Goal: Find specific fact: Find specific page/section

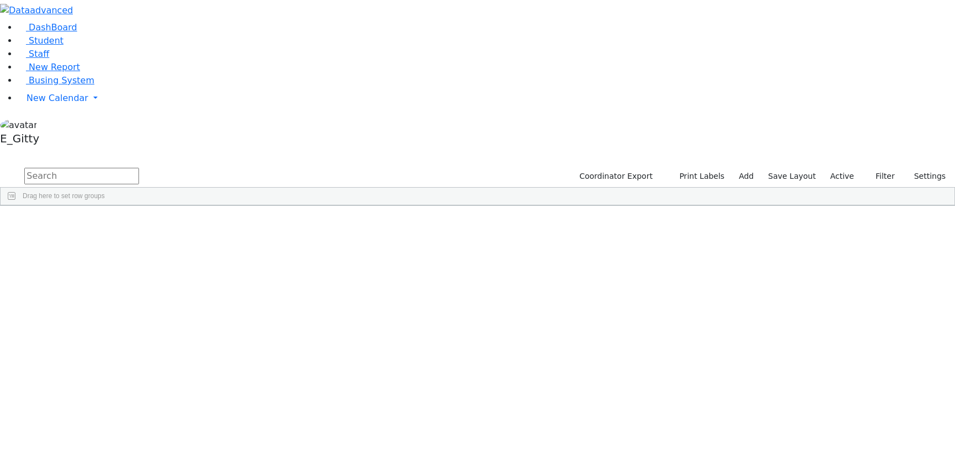
click at [139, 168] on input "text" at bounding box center [81, 176] width 115 height 17
click at [0, 166] on button "submit" at bounding box center [11, 176] width 22 height 21
type input "s"
type input "[PERSON_NAME]"
click at [122, 238] on div "[PERSON_NAME]" at bounding box center [91, 245] width 62 height 15
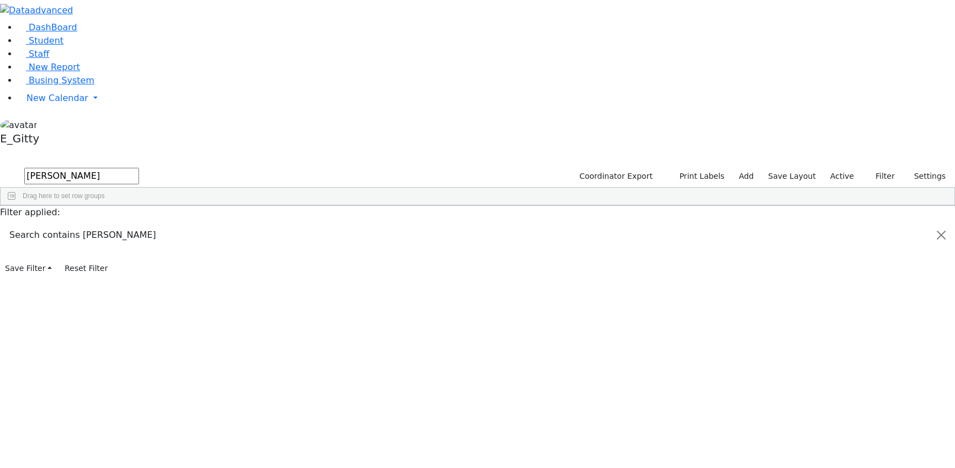
click at [184, 238] on div "[PERSON_NAME]" at bounding box center [153, 245] width 62 height 15
